Goal: Task Accomplishment & Management: Manage account settings

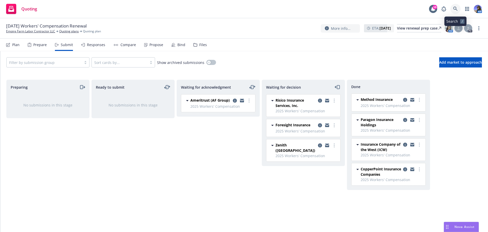
click at [457, 10] on icon at bounding box center [455, 9] width 4 height 4
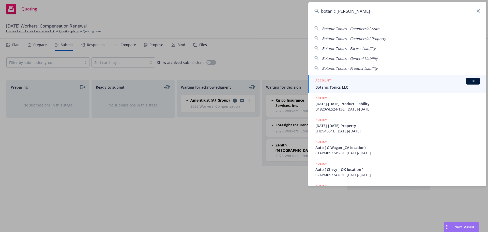
type input "botanic toni"
click at [354, 84] on div "ACCOUNT BI" at bounding box center [398, 81] width 165 height 7
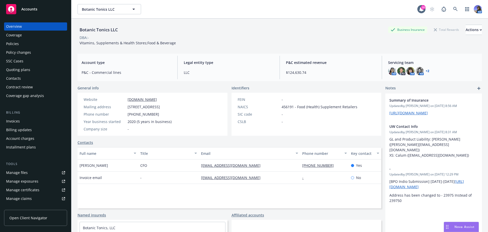
click at [22, 189] on div "Manage certificates" at bounding box center [22, 190] width 33 height 8
click at [23, 42] on div "Policies" at bounding box center [35, 44] width 59 height 8
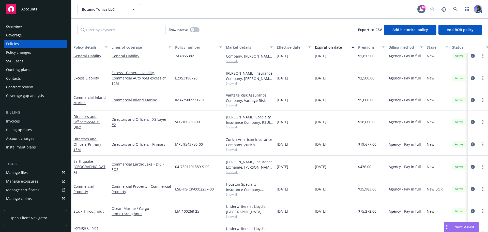
scroll to position [105, 0]
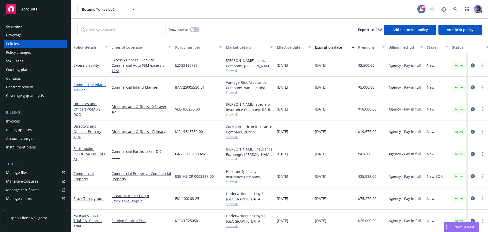
click at [81, 83] on link "Commercial Inland Marine" at bounding box center [90, 87] width 32 height 10
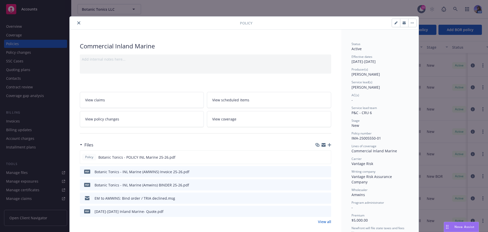
click at [328, 145] on icon "button" at bounding box center [330, 145] width 4 height 4
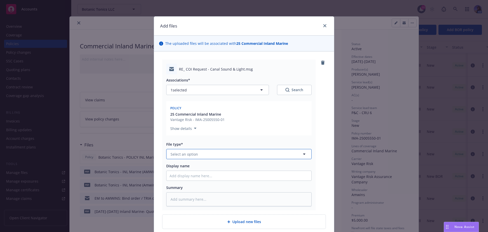
click at [181, 152] on span "Select an option" at bounding box center [184, 153] width 27 height 5
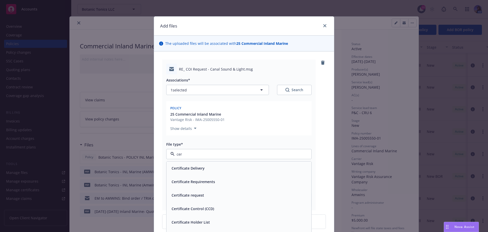
type input "cert"
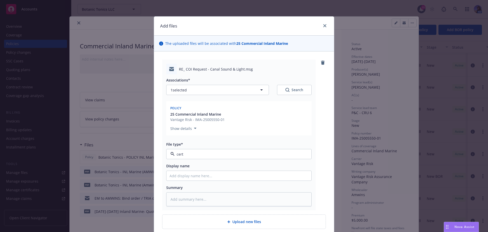
type textarea "x"
type input "E"
type textarea "x"
type input "EM"
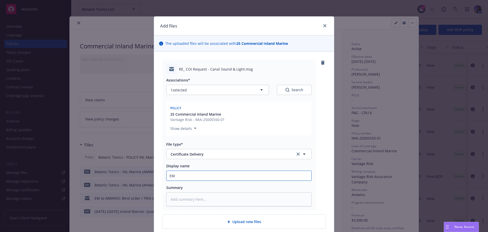
type textarea "x"
type input "EM"
type textarea "x"
type input "EM t"
type textarea "x"
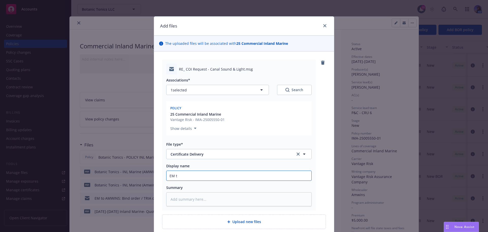
type input "EM to"
type textarea "x"
type input "EM to"
type textarea "x"
type input "EM to C"
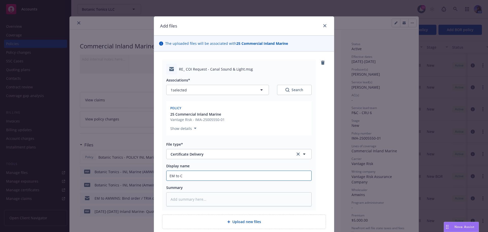
type textarea "x"
type input "EM to Cl"
type textarea "x"
type input "EM to Cli"
type textarea "x"
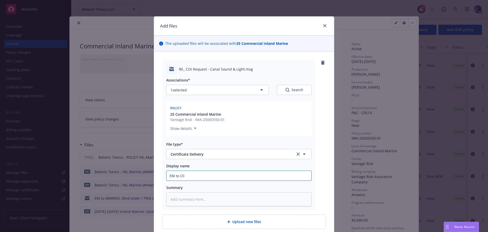
type input "EM to Clie"
type textarea "x"
type input "EM to Clien"
type textarea "x"
type input "EM to Client"
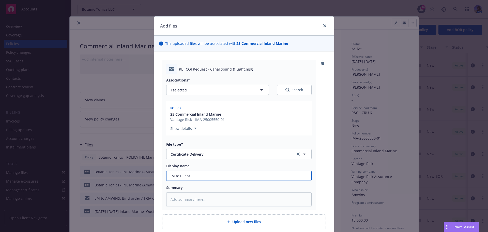
type textarea "x"
type input "EM to Client"
type textarea "x"
type input "EM to Client"
type textarea "x"
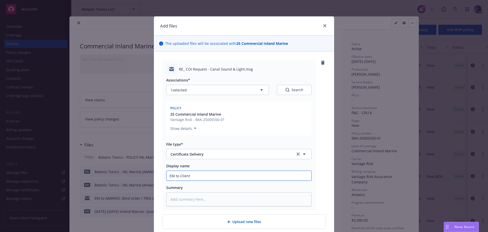
type input "EM to Client;"
type textarea "x"
type input "EM to Client;"
type textarea "x"
type input "EM to Client; C"
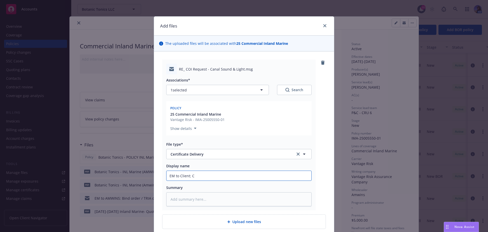
type textarea "x"
type input "EM to Client; CO"
type textarea "x"
type input "EM to Client; COI"
type textarea "x"
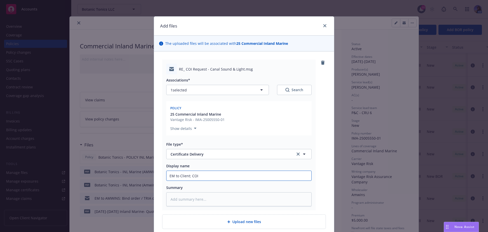
type input "EM to Client; COI"
type textarea "x"
type input "EM to Client; COI C"
type textarea "x"
type input "EM to Client; COI Ca"
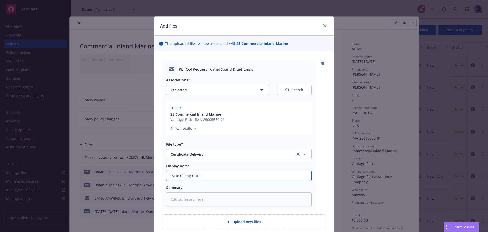
type textarea "x"
type input "EM to Client; COI Can"
type textarea "x"
type input "EM to Client; COI Cana"
type textarea "x"
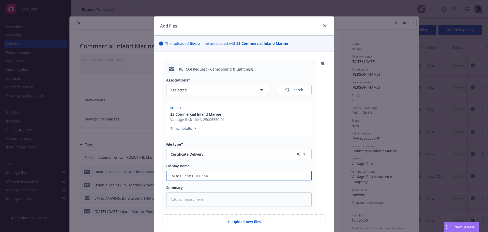
type input "EM to Client; COI Canal"
type textarea "x"
type input "EM to Client; COI Canal"
type textarea "x"
type input "EM to Client; COI Canal S"
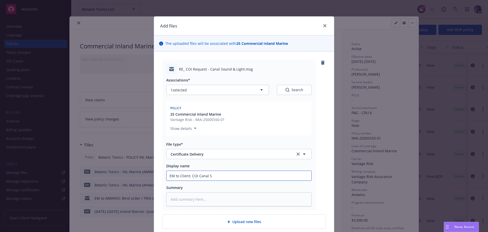
type textarea "x"
type input "EM to Client; COI Canal So"
type textarea "x"
type input "EM to Client; COI Canal Sou"
type textarea "x"
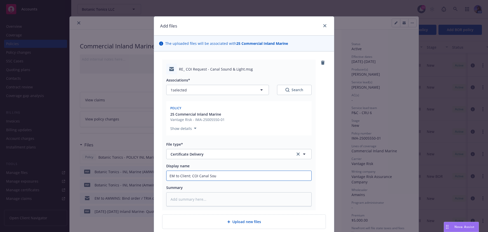
type input "EM to Client; COI Canal Soun"
type textarea "x"
type input "EM to Client; COI Canal Sound"
type textarea "x"
type input "EM to Client; COI Canal Sound"
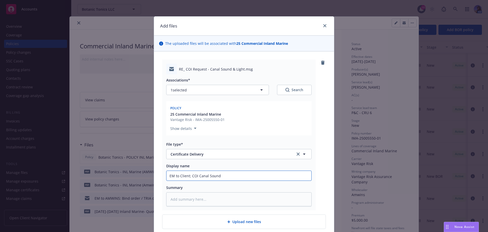
type textarea "x"
type input "EM to Client; COI Canal Sound &"
type textarea "x"
type input "EM to Client; COI Canal Sound &"
type textarea "x"
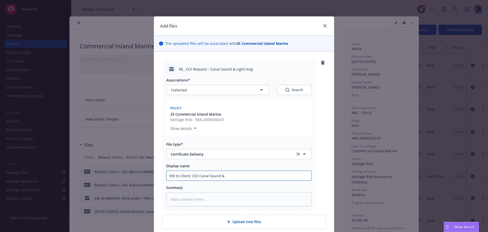
type input "EM to Client; COI Canal Sound & L"
type textarea "x"
type input "EM to Client; COI Canal Sound & Li"
type textarea "x"
type input "EM to Client; COI Canal Sound & Lig"
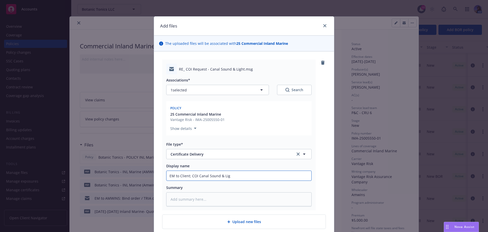
type textarea "x"
type input "EM to Client; COI Canal Sound & Ligh"
type textarea "x"
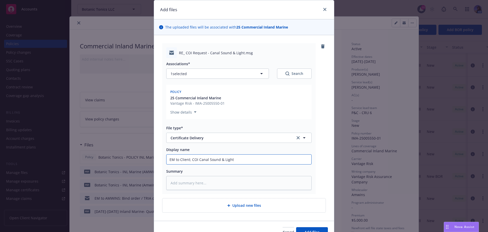
scroll to position [25, 0]
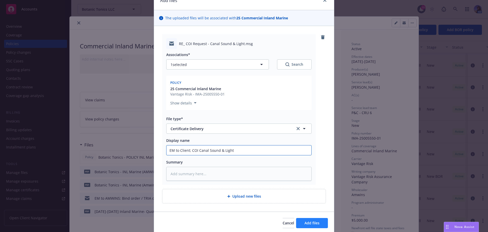
type input "EM to Client; COI Canal Sound & Light"
click at [298, 219] on button "Add files" at bounding box center [312, 223] width 32 height 10
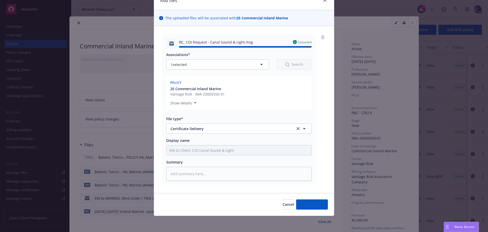
type textarea "x"
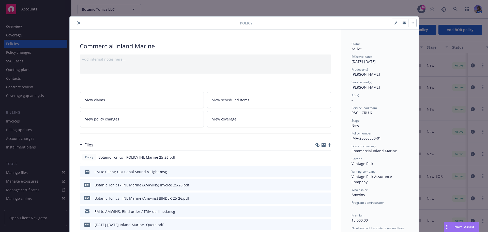
click at [77, 22] on icon "close" at bounding box center [78, 22] width 3 height 3
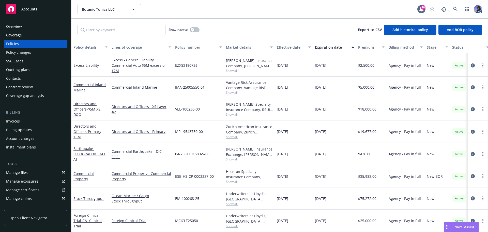
click at [31, 30] on div "Overview" at bounding box center [35, 26] width 59 height 8
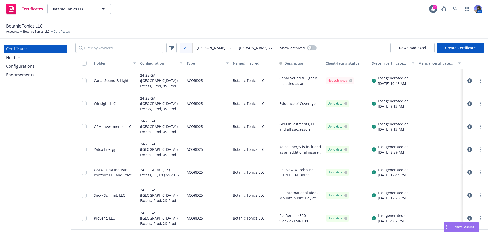
click at [468, 81] on icon "button" at bounding box center [470, 80] width 5 height 5
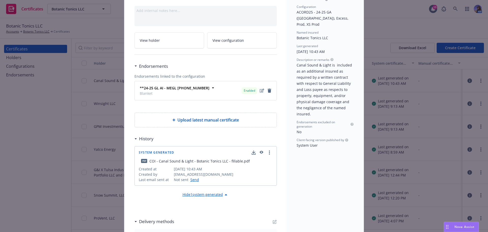
scroll to position [51, 0]
click at [260, 152] on icon "button" at bounding box center [261, 152] width 5 height 4
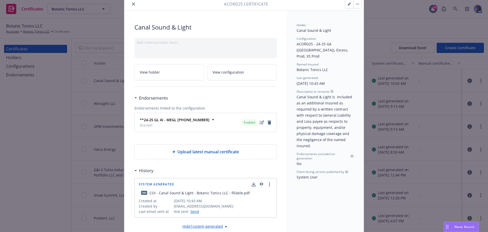
scroll to position [0, 0]
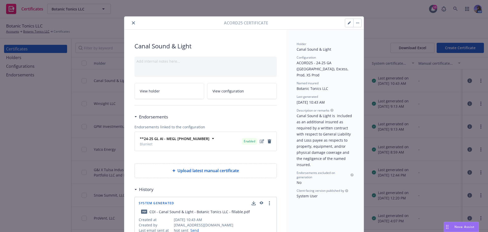
drag, startPoint x: 132, startPoint y: 23, endPoint x: 127, endPoint y: 24, distance: 5.6
click at [132, 23] on icon "close" at bounding box center [133, 22] width 3 height 3
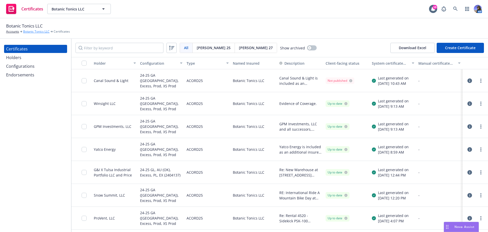
click at [35, 32] on link "Botanic Tonics LLC" at bounding box center [36, 31] width 26 height 5
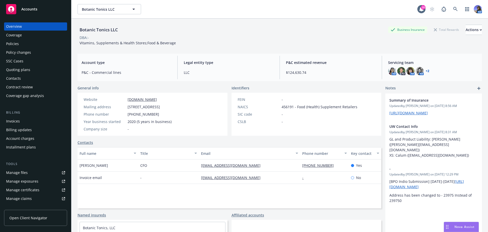
click at [17, 42] on div "Policies" at bounding box center [12, 44] width 13 height 8
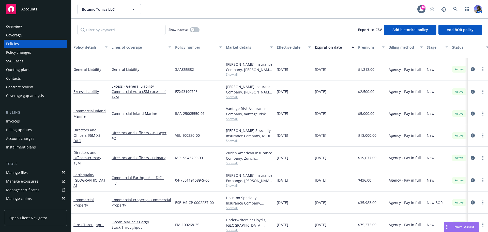
scroll to position [105, 0]
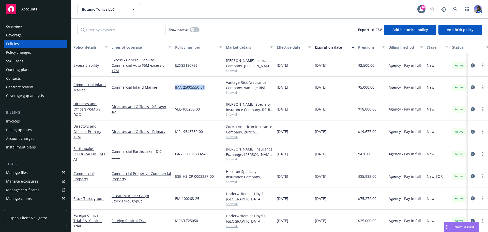
drag, startPoint x: 211, startPoint y: 84, endPoint x: 172, endPoint y: 84, distance: 38.9
click at [172, 84] on div "Commercial Inland Marine Commercial Inland Marine IMA-25005550-01 Vantage Risk …" at bounding box center [316, 87] width 491 height 21
copy div "IMA-25005550-01"
click at [80, 82] on link "Commercial Inland Marine" at bounding box center [90, 87] width 32 height 10
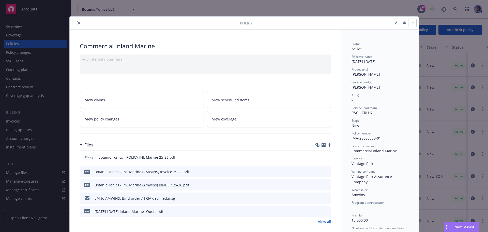
click at [325, 184] on icon "preview file" at bounding box center [326, 185] width 5 height 4
click at [395, 21] on button "button" at bounding box center [396, 23] width 8 height 8
select select "NEW"
select select "12"
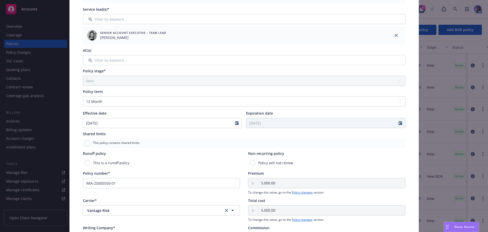
scroll to position [102, 0]
click at [111, 120] on input "02/12/2025" at bounding box center [159, 123] width 152 height 10
click at [138, 134] on icon "button" at bounding box center [139, 134] width 3 height 3
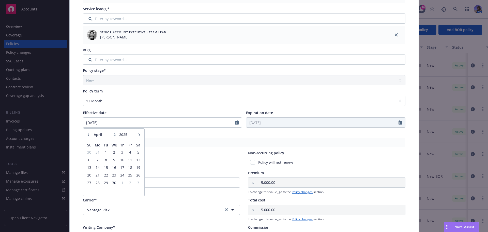
select select "5"
click at [112, 174] on span "21" at bounding box center [114, 175] width 7 height 6
type input "05/21/2025"
type input "05/21/2026"
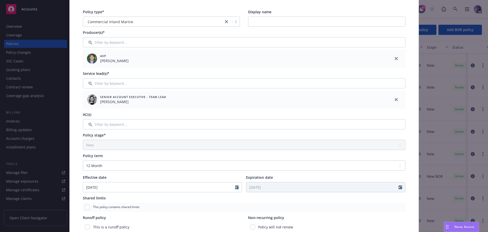
scroll to position [0, 0]
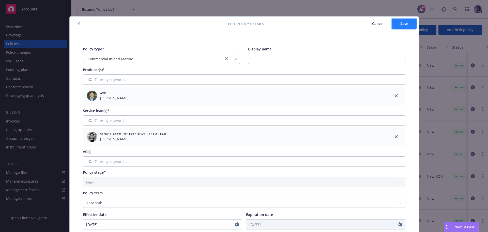
click at [401, 25] on span "Save" at bounding box center [405, 23] width 8 height 5
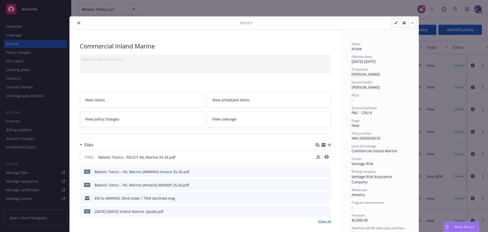
click at [322, 157] on div at bounding box center [322, 156] width 13 height 5
click at [324, 157] on icon "preview file" at bounding box center [326, 157] width 5 height 4
